Goal: Task Accomplishment & Management: Manage account settings

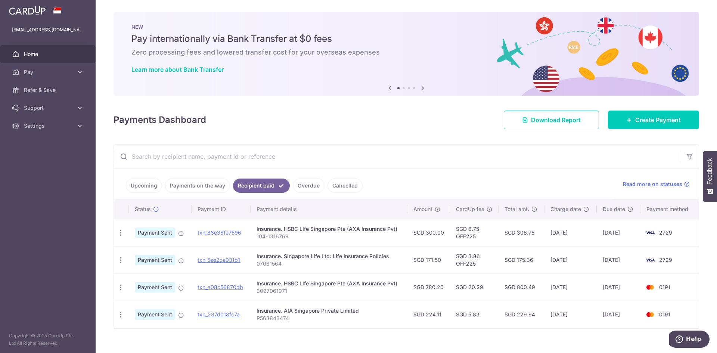
scroll to position [11, 0]
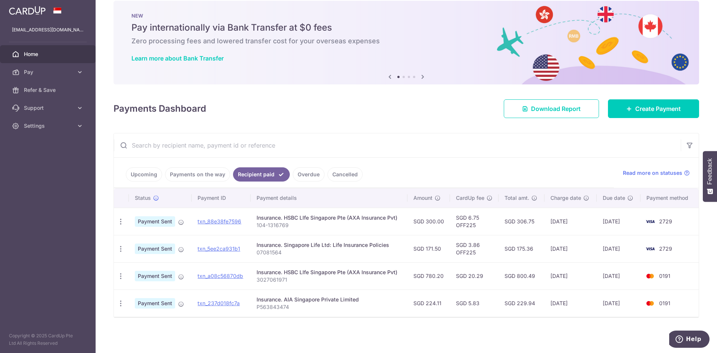
click at [662, 250] on span "2729" at bounding box center [665, 248] width 13 height 6
click at [657, 249] on td "2729" at bounding box center [669, 248] width 58 height 27
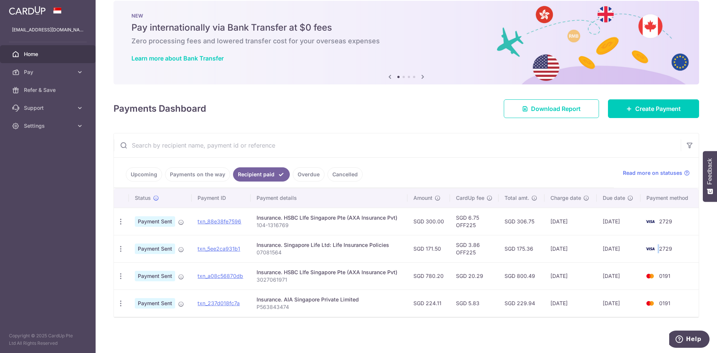
click at [657, 249] on td "2729" at bounding box center [669, 248] width 58 height 27
drag, startPoint x: 202, startPoint y: 250, endPoint x: 394, endPoint y: 40, distance: 284.6
click at [202, 249] on link "txn_5ee2ca931b1" at bounding box center [219, 248] width 43 height 6
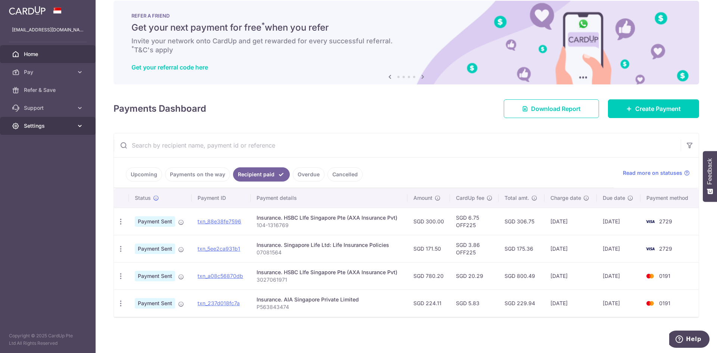
click at [25, 126] on span "Settings" at bounding box center [48, 125] width 49 height 7
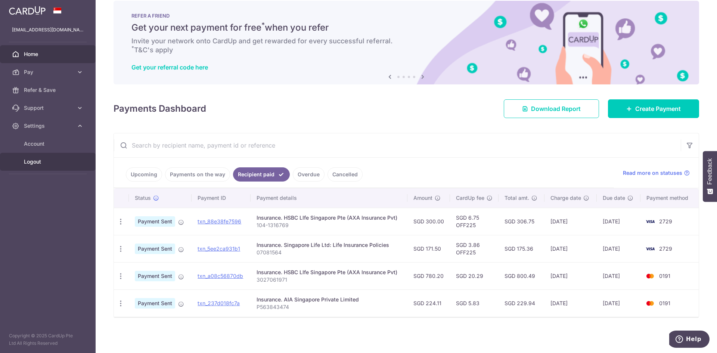
click at [30, 167] on link "Logout" at bounding box center [48, 162] width 96 height 18
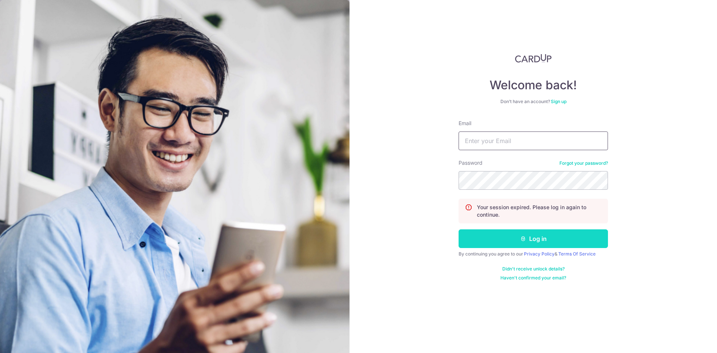
type input "[EMAIL_ADDRESS][DOMAIN_NAME]"
click at [488, 237] on button "Log in" at bounding box center [532, 238] width 149 height 19
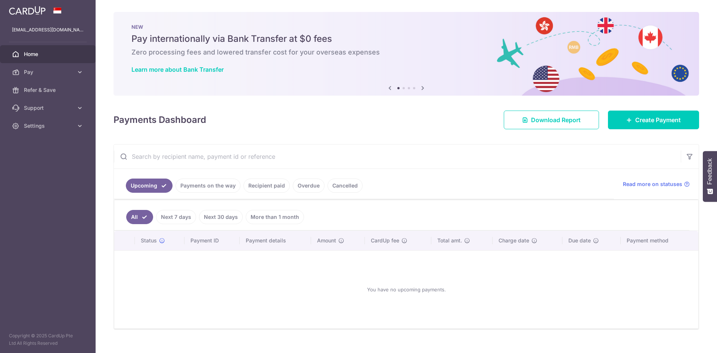
click at [278, 186] on link "Recipient paid" at bounding box center [266, 185] width 46 height 14
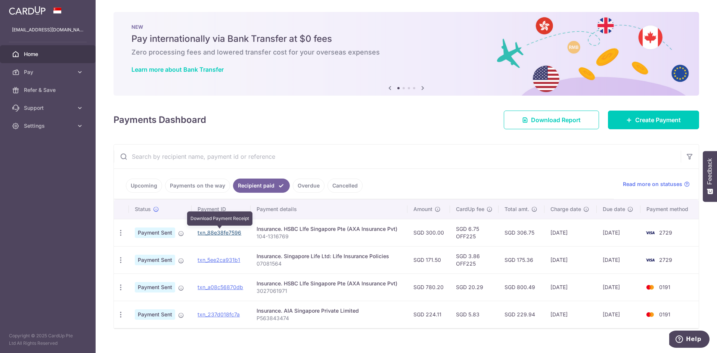
click at [222, 229] on link "txn_88e38fe7596" at bounding box center [220, 232] width 44 height 6
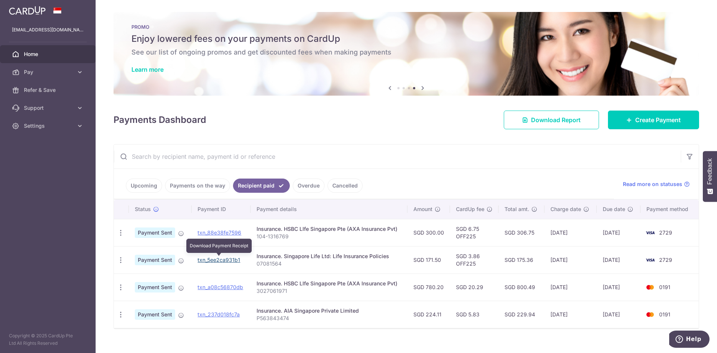
click at [204, 259] on link "txn_5ee2ca931b1" at bounding box center [219, 260] width 43 height 6
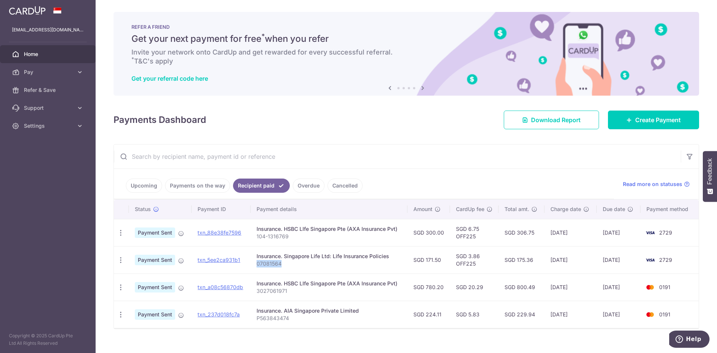
drag, startPoint x: 279, startPoint y: 265, endPoint x: 257, endPoint y: 265, distance: 22.0
click at [257, 265] on p "07081564" at bounding box center [329, 263] width 145 height 7
click at [266, 262] on p "07081564" at bounding box center [329, 263] width 145 height 7
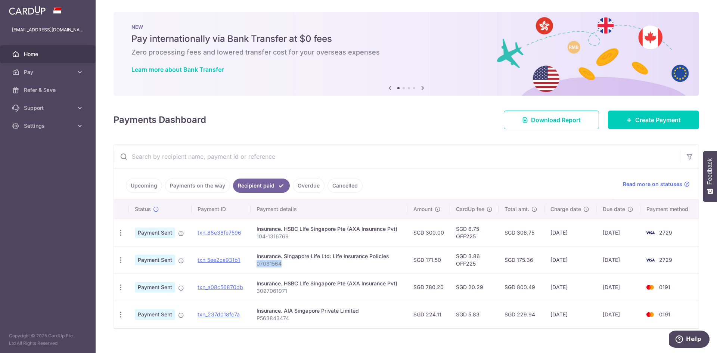
drag, startPoint x: 257, startPoint y: 264, endPoint x: 282, endPoint y: 264, distance: 25.4
click at [282, 264] on p "07081564" at bounding box center [329, 263] width 145 height 7
